Goal: Task Accomplishment & Management: Manage account settings

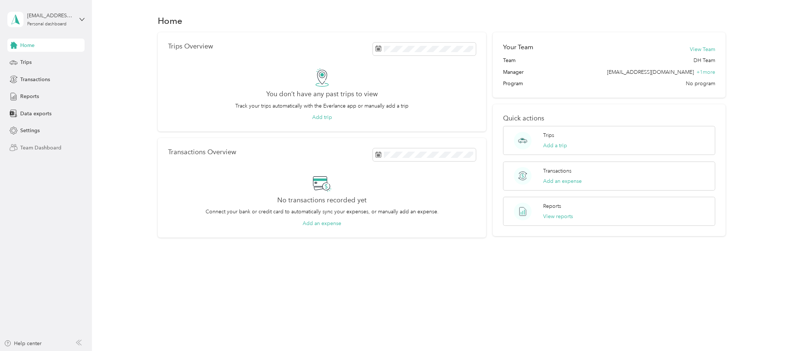
scroll to position [0, 0]
click at [31, 147] on span "Team Dashboard" at bounding box center [40, 148] width 41 height 8
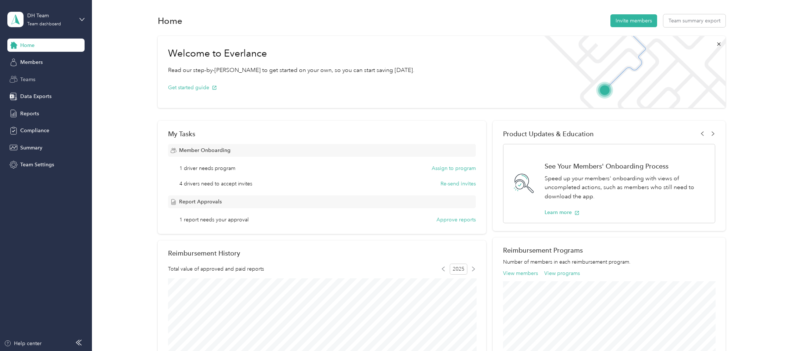
click at [33, 82] on span "Teams" at bounding box center [27, 80] width 15 height 8
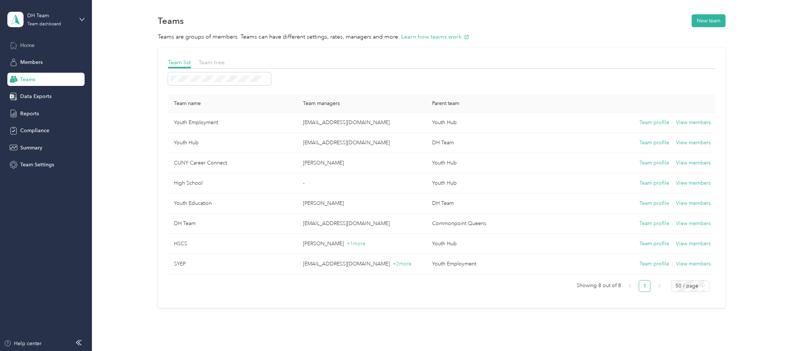
click at [30, 51] on div "Home" at bounding box center [45, 45] width 77 height 13
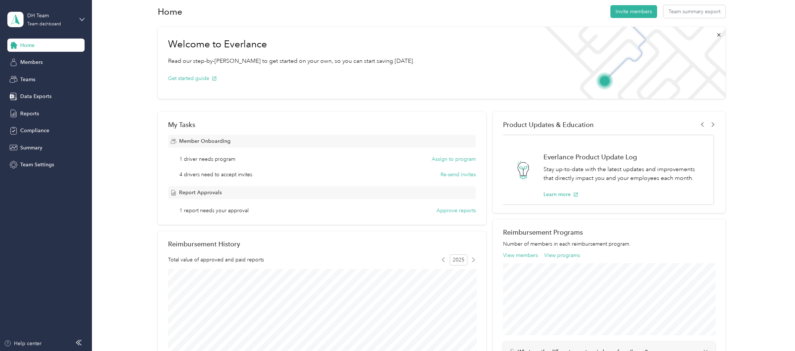
scroll to position [5, 0]
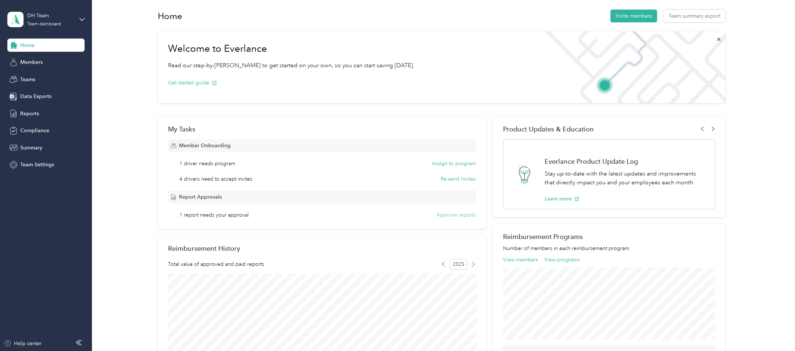
click at [463, 214] on button "Approve reports" at bounding box center [455, 215] width 39 height 8
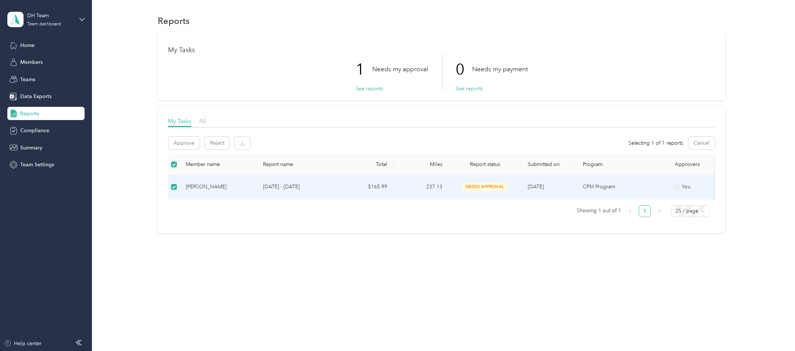
click at [303, 185] on p "[DATE] - [DATE]" at bounding box center [297, 187] width 69 height 8
click at [519, 190] on td "needs approval" at bounding box center [485, 187] width 74 height 25
click at [186, 149] on button "Approve" at bounding box center [183, 143] width 31 height 13
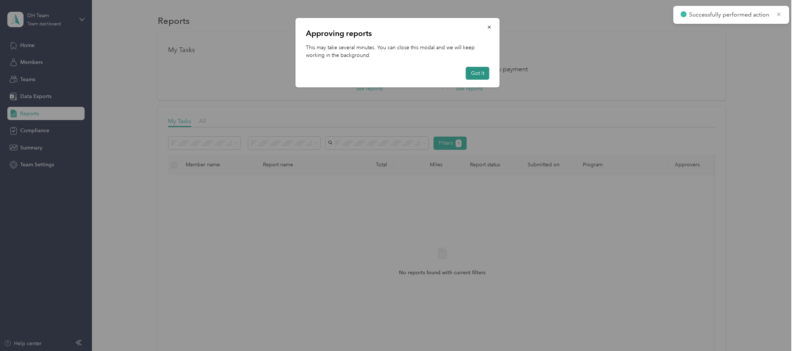
click at [474, 68] on button "Got it" at bounding box center [478, 73] width 24 height 13
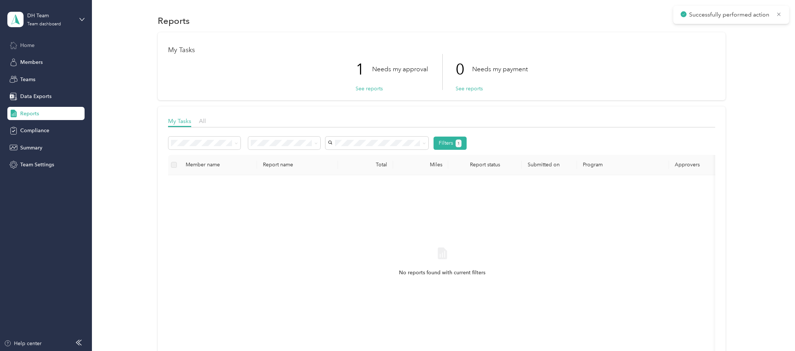
click at [12, 40] on div "Home" at bounding box center [45, 45] width 77 height 13
